Goal: Information Seeking & Learning: Check status

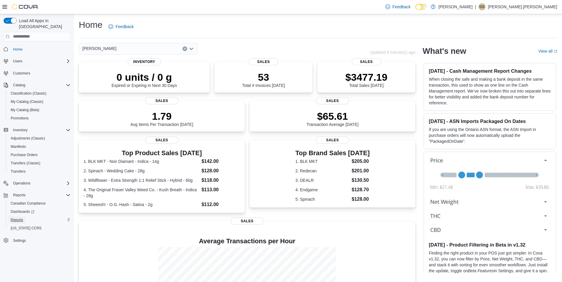
click at [22, 218] on span "Reports" at bounding box center [17, 220] width 12 height 5
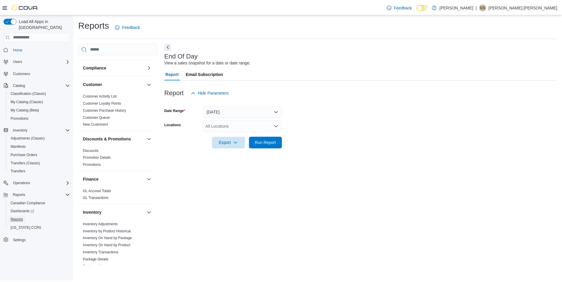
scroll to position [178, 0]
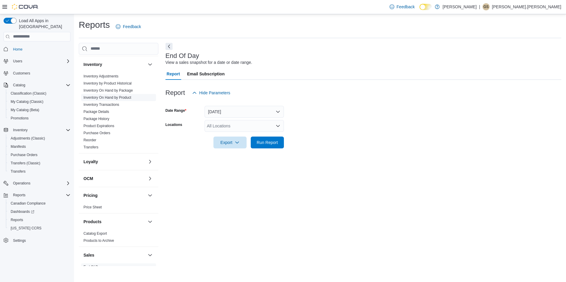
click at [110, 98] on link "Inventory On Hand by Product" at bounding box center [107, 98] width 48 height 4
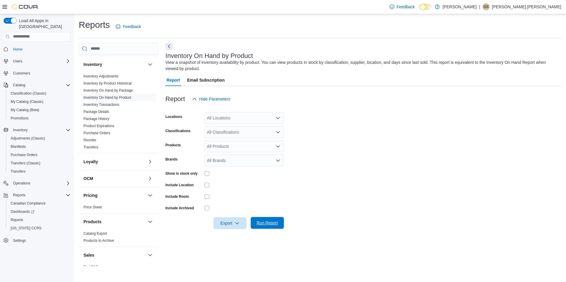
click at [265, 224] on span "Run Report" at bounding box center [267, 223] width 21 height 6
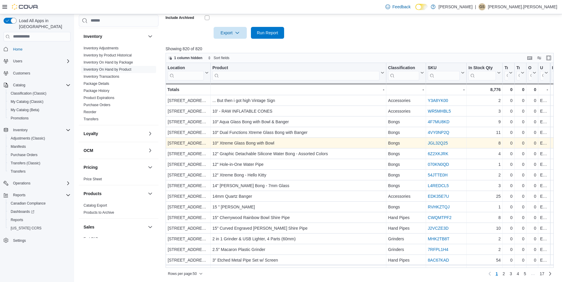
scroll to position [192, 0]
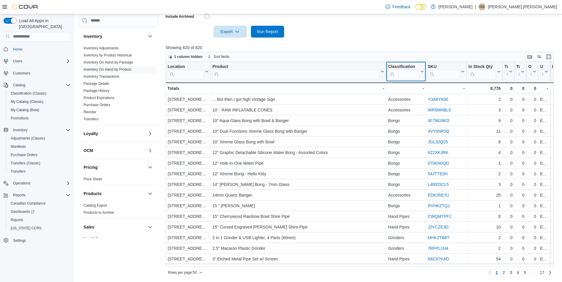
click at [398, 74] on input "search" at bounding box center [403, 74] width 31 height 9
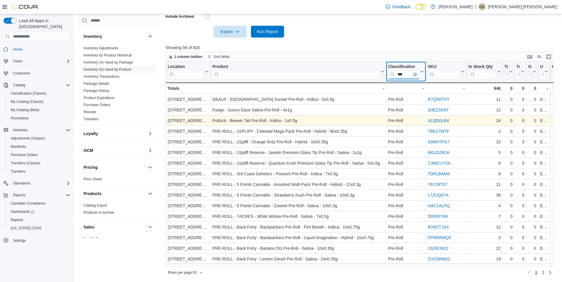
type input "***"
drag, startPoint x: 450, startPoint y: 121, endPoint x: 419, endPoint y: 121, distance: 30.2
click at [419, 121] on div "5988 Rama Road - Location, column 1, row 3 Potluck - Beaver Tail Pre-Roll - Ind…" at bounding box center [523, 120] width 716 height 11
drag, startPoint x: 419, startPoint y: 121, endPoint x: 447, endPoint y: 120, distance: 27.3
copy div "- Classification, column 3, row 3 XLQD0U64"
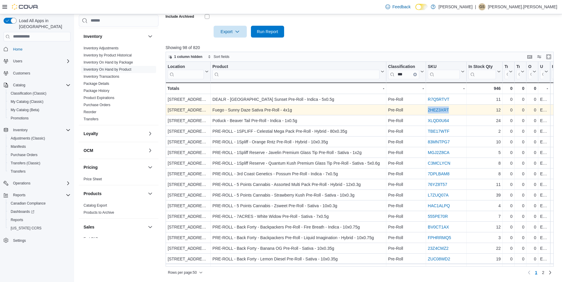
drag, startPoint x: 448, startPoint y: 109, endPoint x: 415, endPoint y: 109, distance: 32.6
click at [415, 109] on div "5988 Rama Road - Location, column 1, row 2 Fuego - Sunny Daze Sativa Pre-Roll -…" at bounding box center [523, 110] width 716 height 11
drag, startPoint x: 415, startPoint y: 109, endPoint x: 435, endPoint y: 108, distance: 19.8
copy div "- Classification, column 3, row 2 2HEZ3XRT"
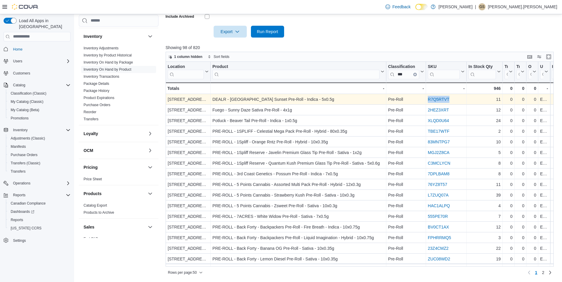
drag, startPoint x: 455, startPoint y: 99, endPoint x: 423, endPoint y: 102, distance: 32.4
click at [423, 102] on div "5988 Rama Road - Location, column 1, row 1 DEALR - Tokyo Sunset Pre-Roll - Indi…" at bounding box center [523, 99] width 716 height 11
drag, startPoint x: 423, startPoint y: 102, endPoint x: 439, endPoint y: 99, distance: 16.6
copy div "- Classification, column 3, row 1 R7Q5RTVT"
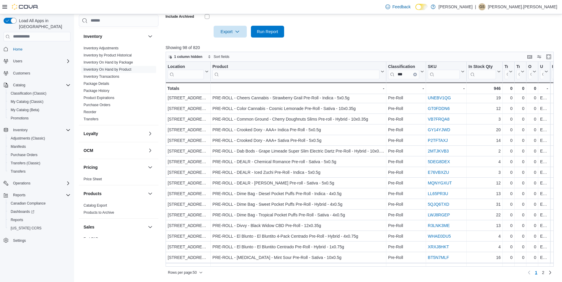
scroll to position [363, 0]
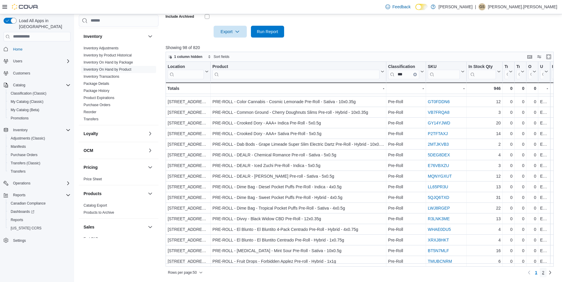
click at [544, 273] on span "2" at bounding box center [543, 273] width 2 height 6
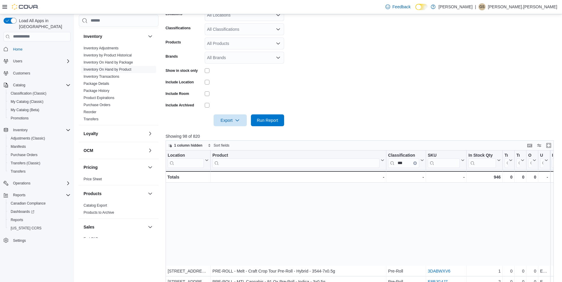
scroll to position [118, 0]
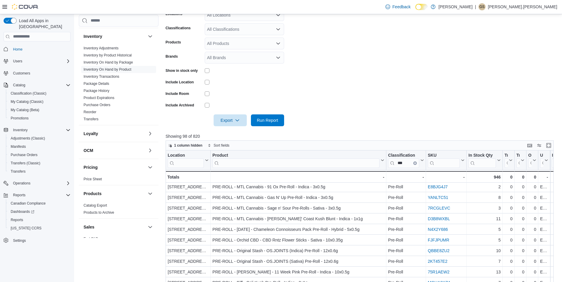
click at [356, 73] on form "Locations All Locations Classifications All Classifications Products All Produc…" at bounding box center [361, 64] width 392 height 124
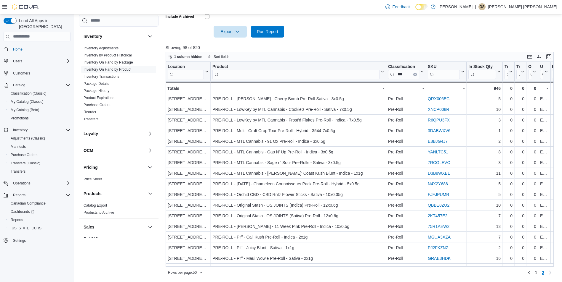
scroll to position [0, 0]
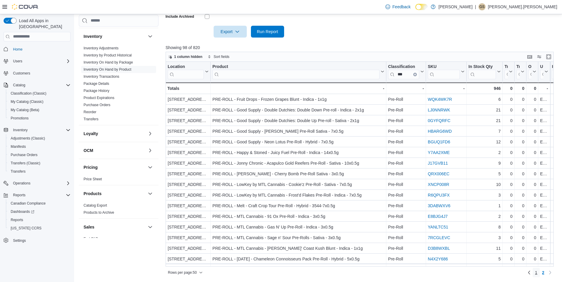
click at [538, 272] on link "1" at bounding box center [535, 272] width 7 height 9
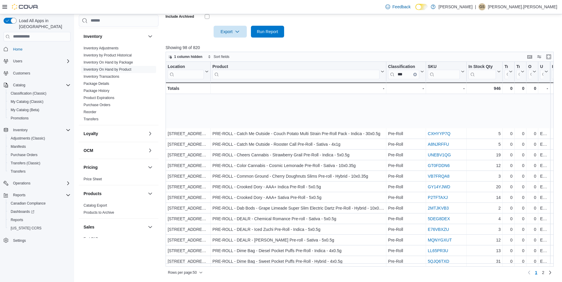
scroll to position [363, 0]
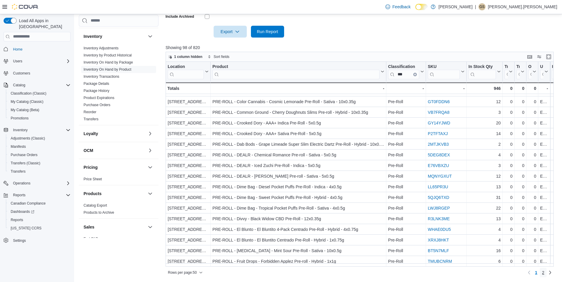
click at [544, 274] on span "2" at bounding box center [543, 273] width 2 height 6
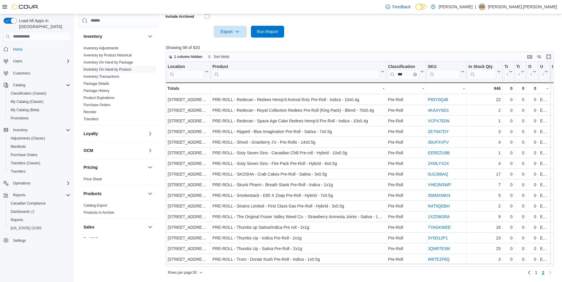
scroll to position [342, 0]
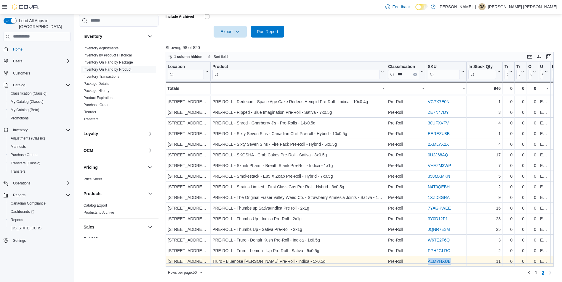
drag, startPoint x: 455, startPoint y: 259, endPoint x: 428, endPoint y: 260, distance: 26.7
click at [428, 260] on div "ALMYHXUB" at bounding box center [445, 261] width 37 height 7
drag, startPoint x: 428, startPoint y: 260, endPoint x: 435, endPoint y: 259, distance: 7.2
copy link "ALMYHXUB"
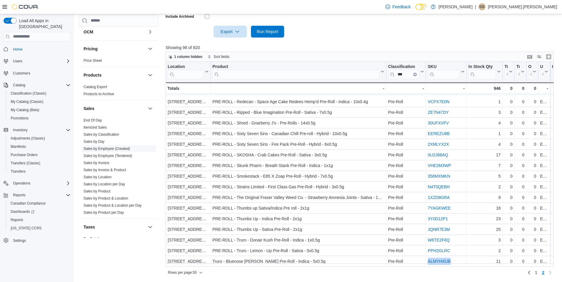
scroll to position [316, 0]
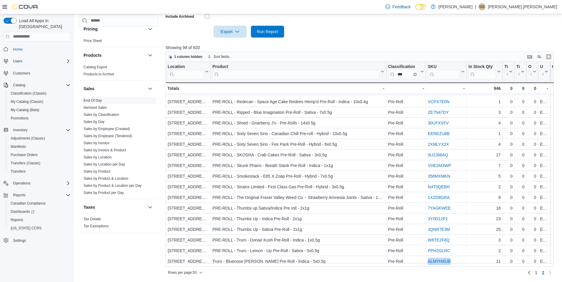
click at [91, 99] on link "End Of Day" at bounding box center [92, 101] width 18 height 4
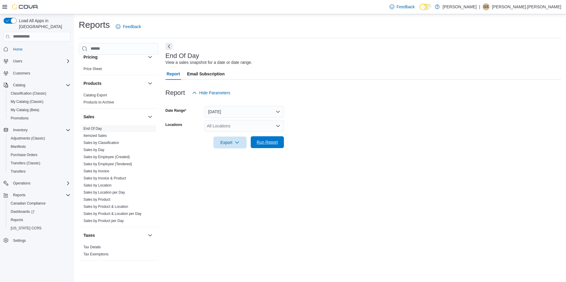
click at [269, 144] on span "Run Report" at bounding box center [267, 142] width 21 height 6
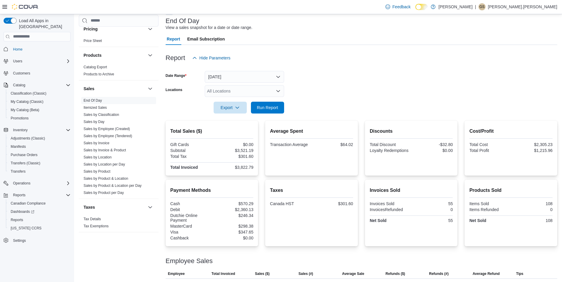
scroll to position [85, 0]
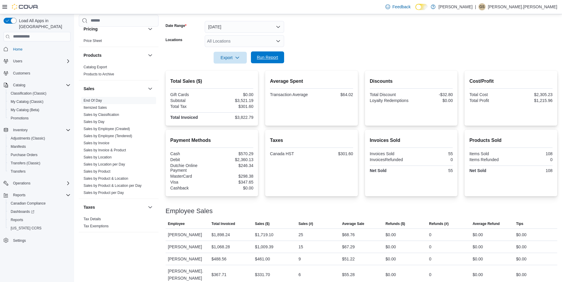
click at [262, 57] on span "Run Report" at bounding box center [267, 57] width 21 height 6
click at [269, 58] on span "Run Report" at bounding box center [267, 57] width 21 height 6
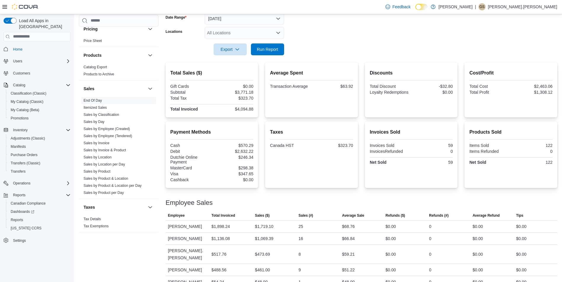
scroll to position [97, 0]
